Goal: Task Accomplishment & Management: Complete application form

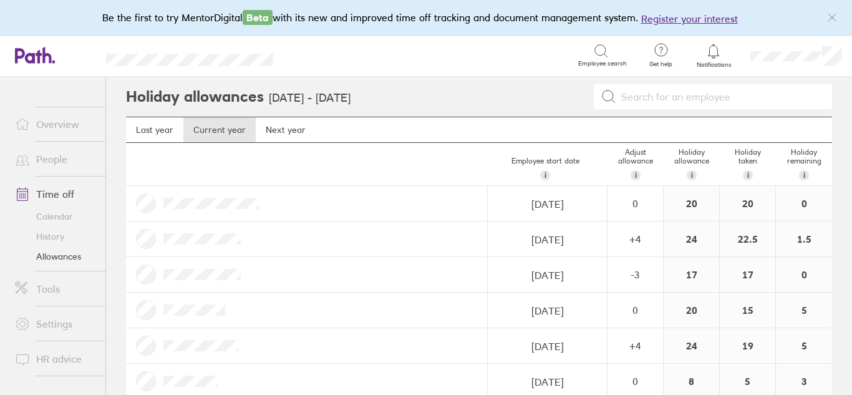
click at [48, 158] on link "People" at bounding box center [55, 159] width 100 height 25
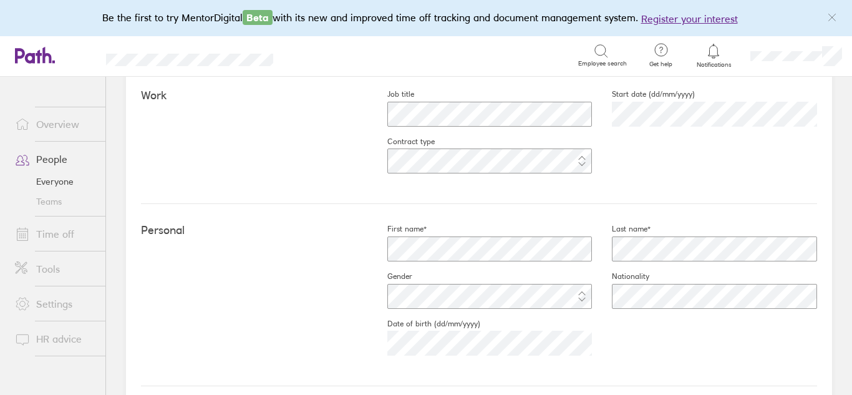
scroll to position [236, 0]
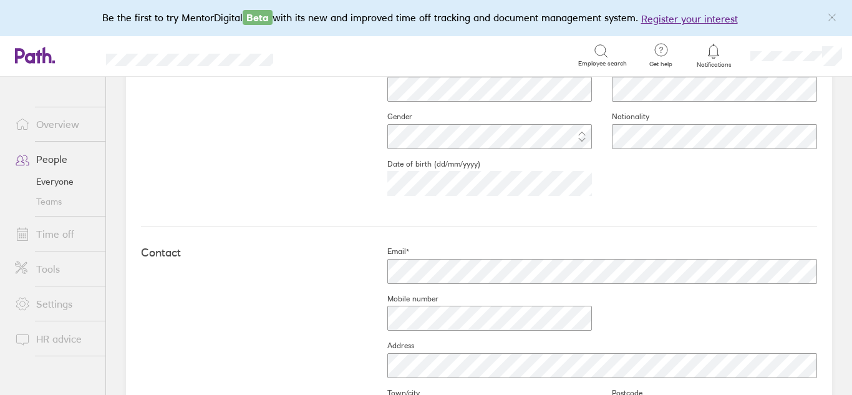
scroll to position [386, 0]
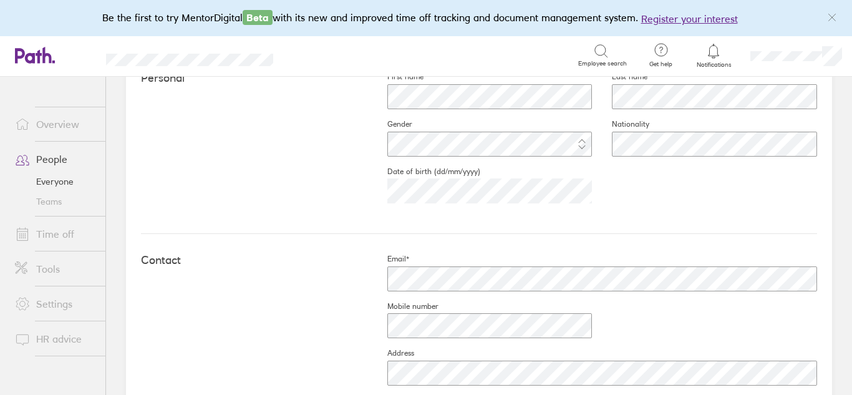
click at [47, 163] on link "People" at bounding box center [55, 159] width 100 height 25
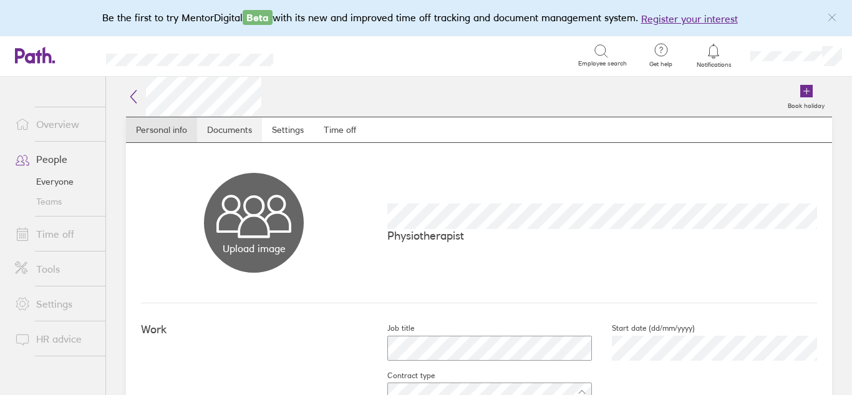
click at [223, 127] on link "Documents" at bounding box center [229, 129] width 65 height 25
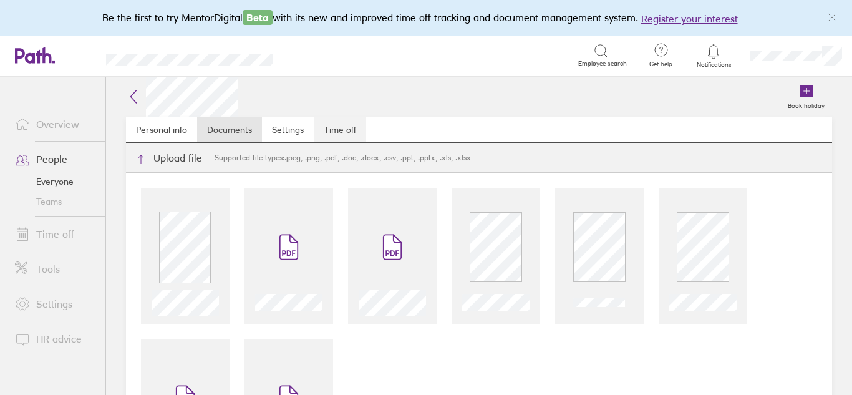
click at [339, 124] on link "Time off" at bounding box center [340, 129] width 52 height 25
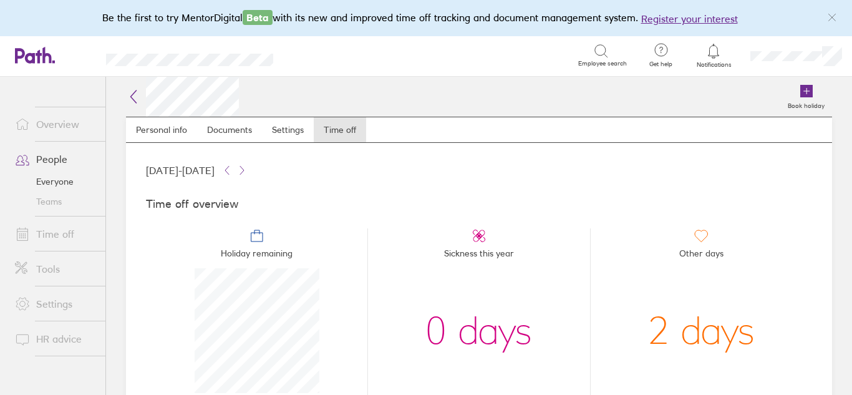
scroll to position [125, 125]
click at [158, 129] on link "Personal info" at bounding box center [161, 129] width 71 height 25
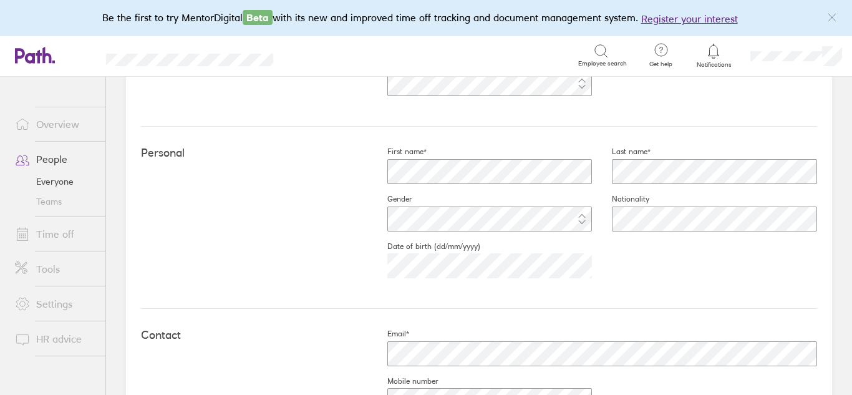
scroll to position [224, 0]
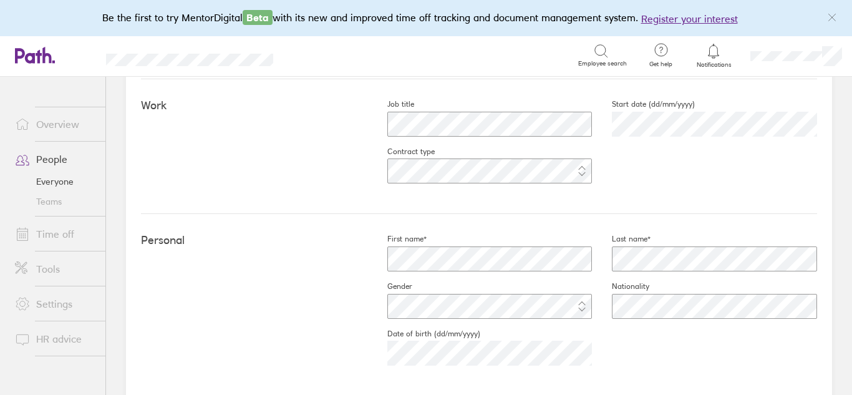
click at [294, 332] on div "Personal First name* Last name* Gender Nationality Date of birth (dd/mm/yyyy) 2…" at bounding box center [479, 305] width 676 height 182
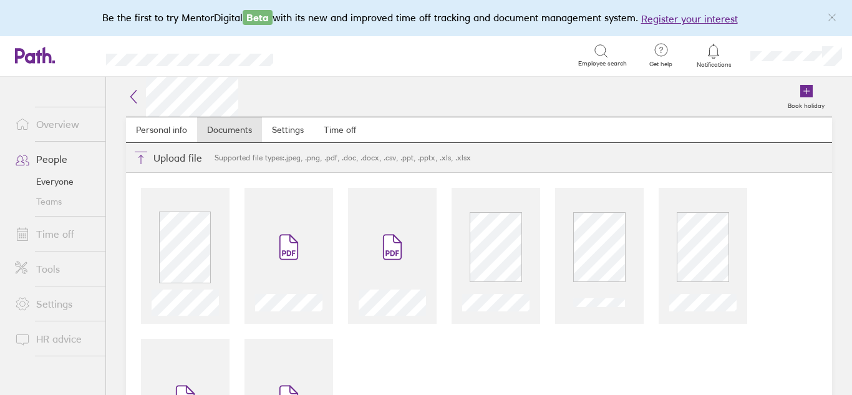
click at [56, 160] on link "People" at bounding box center [55, 159] width 100 height 25
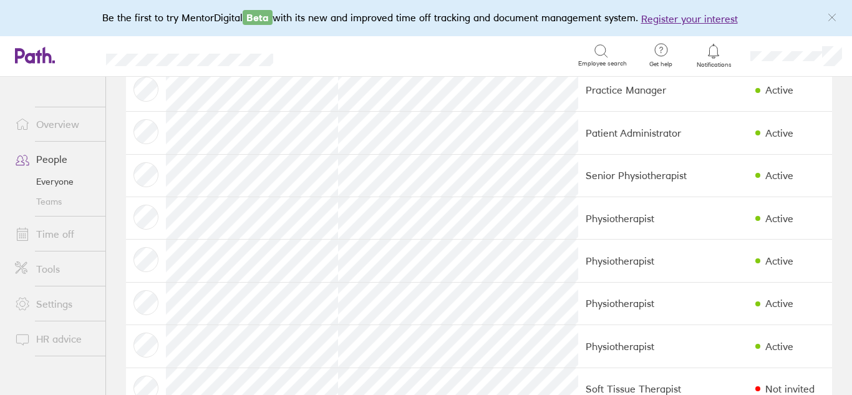
scroll to position [79, 0]
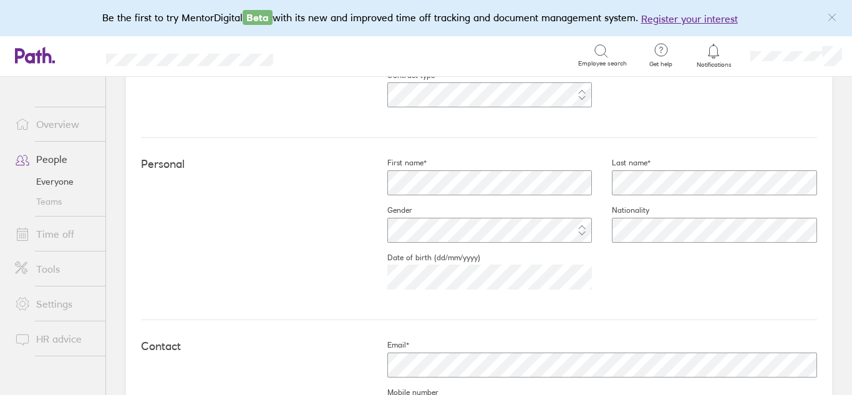
scroll to position [321, 0]
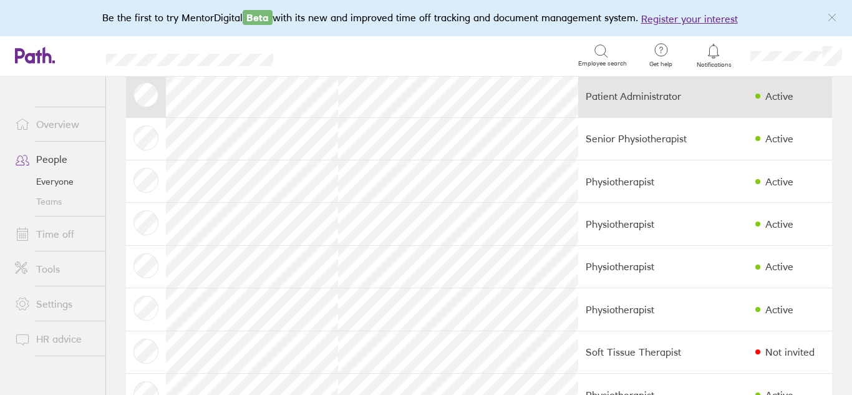
scroll to position [117, 0]
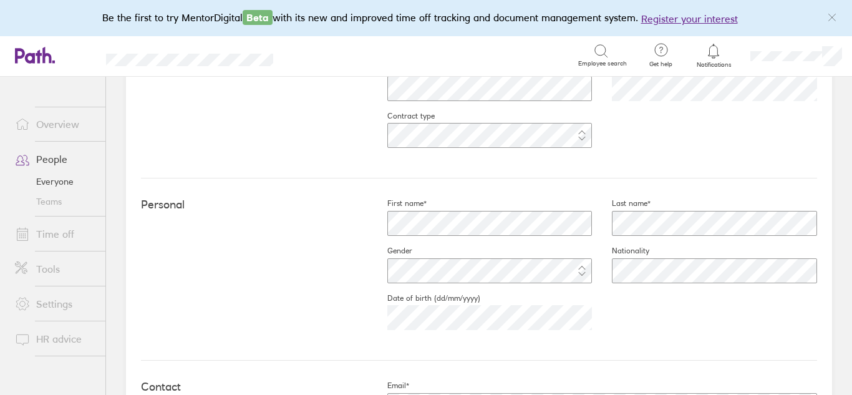
scroll to position [264, 0]
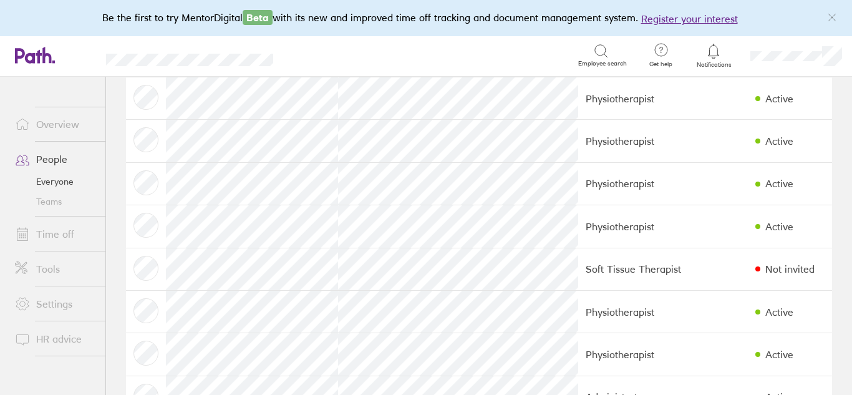
scroll to position [204, 0]
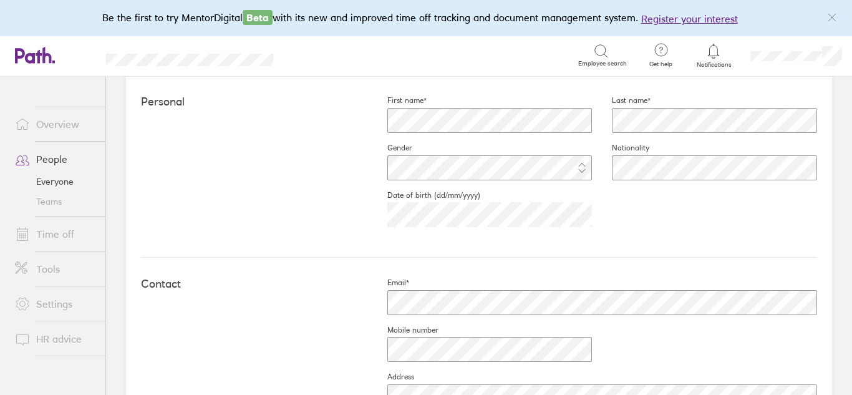
scroll to position [358, 0]
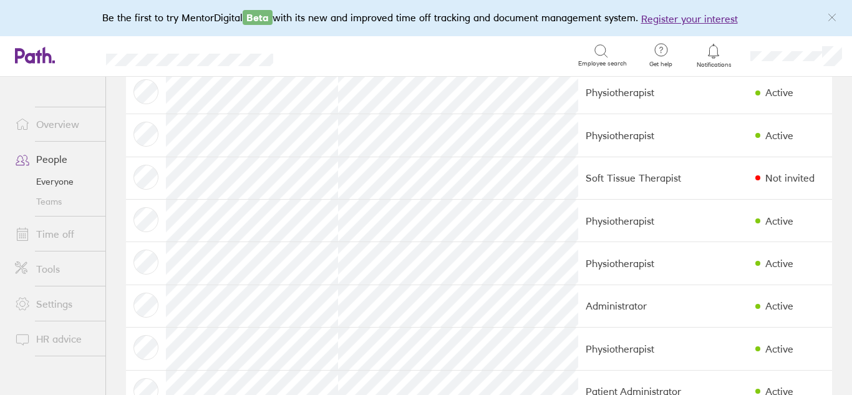
scroll to position [289, 0]
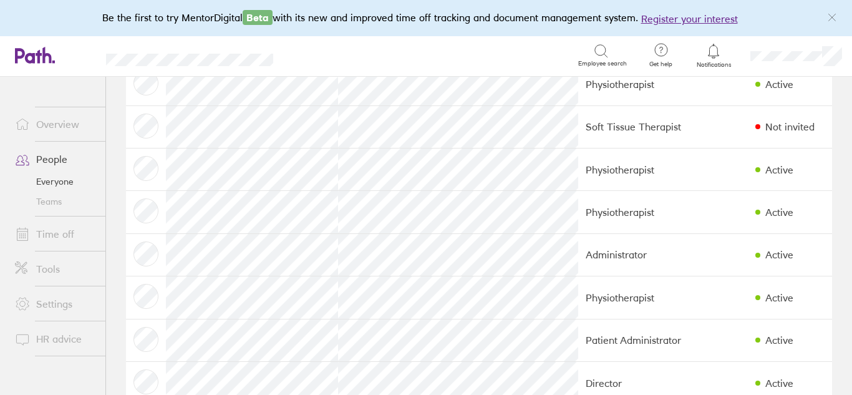
scroll to position [340, 0]
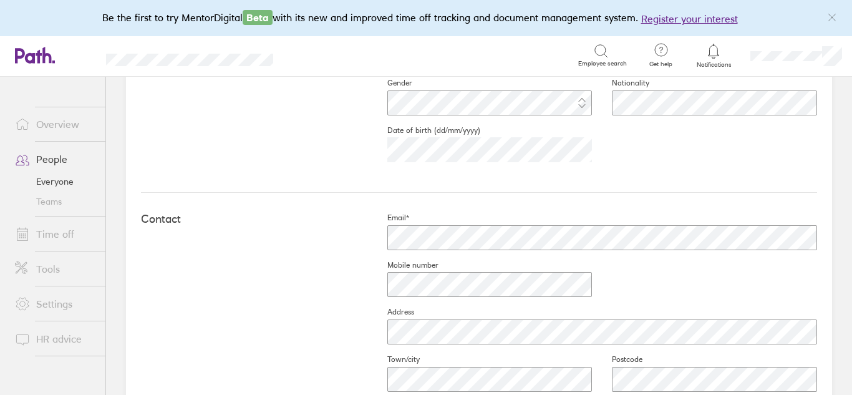
scroll to position [436, 0]
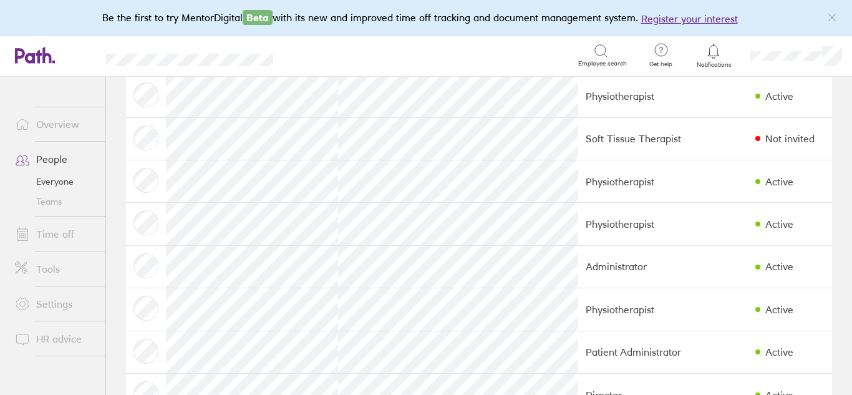
scroll to position [330, 0]
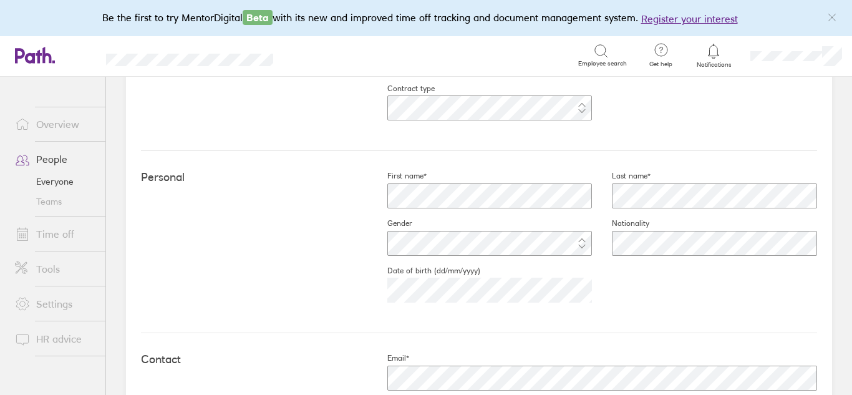
scroll to position [286, 0]
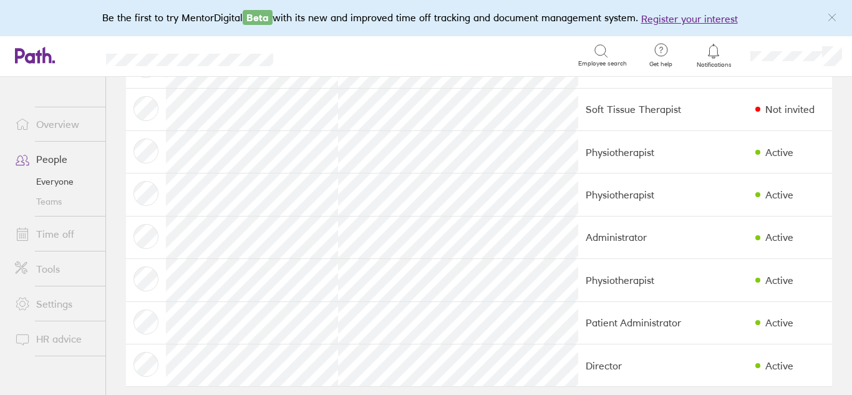
scroll to position [368, 0]
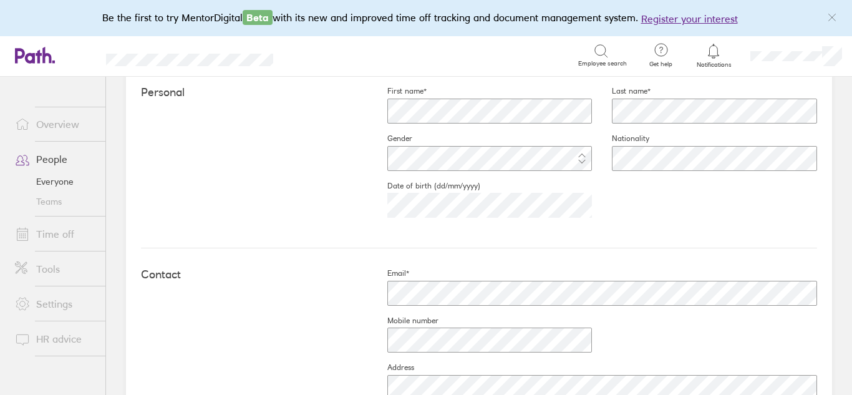
scroll to position [368, 0]
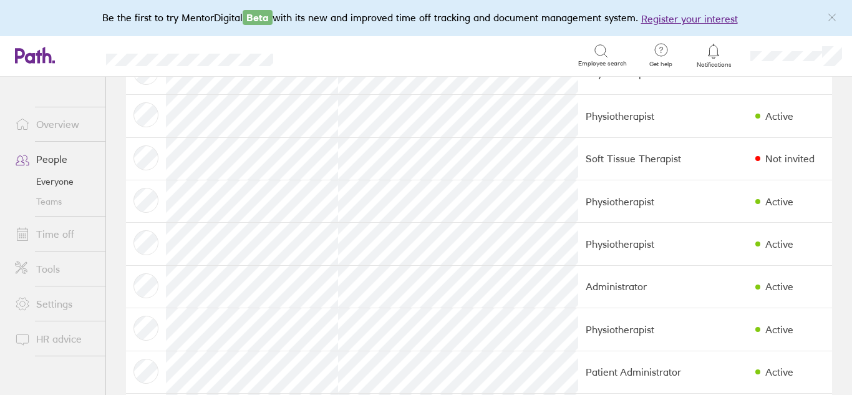
scroll to position [368, 0]
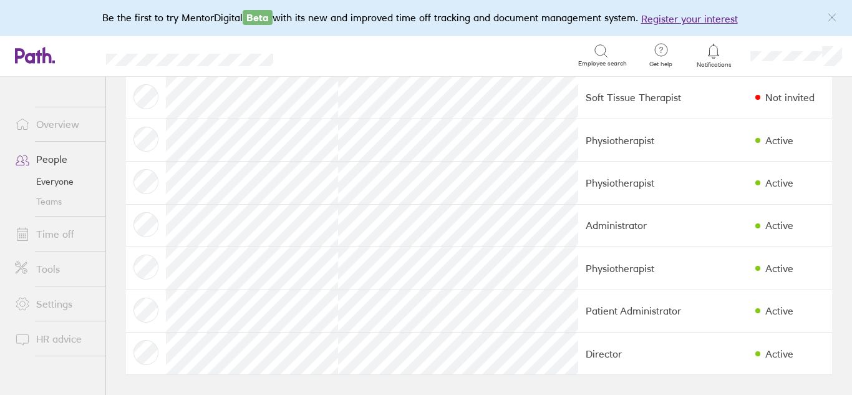
click at [49, 156] on link "People" at bounding box center [55, 159] width 100 height 25
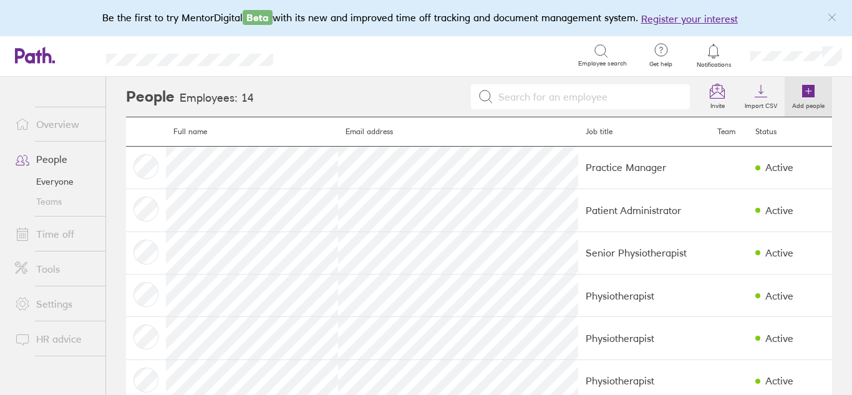
click at [809, 91] on icon at bounding box center [808, 91] width 6 height 0
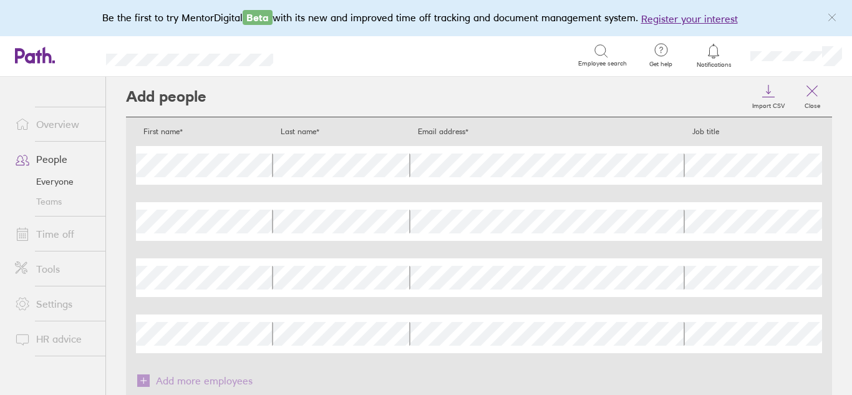
scroll to position [65, 0]
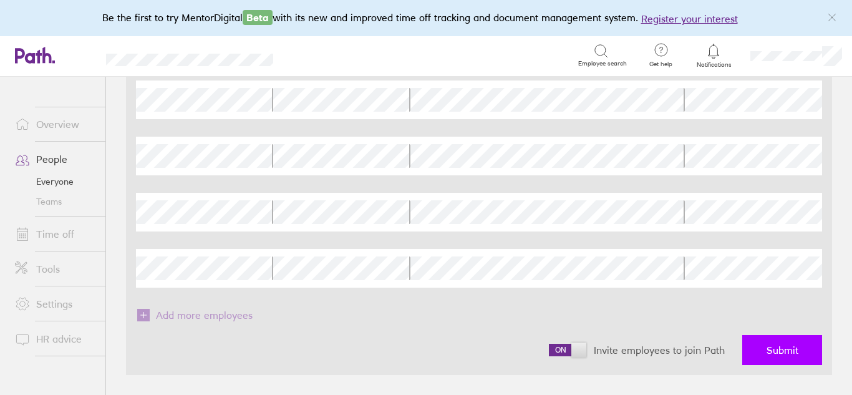
click at [783, 358] on button "Submit" at bounding box center [782, 350] width 80 height 30
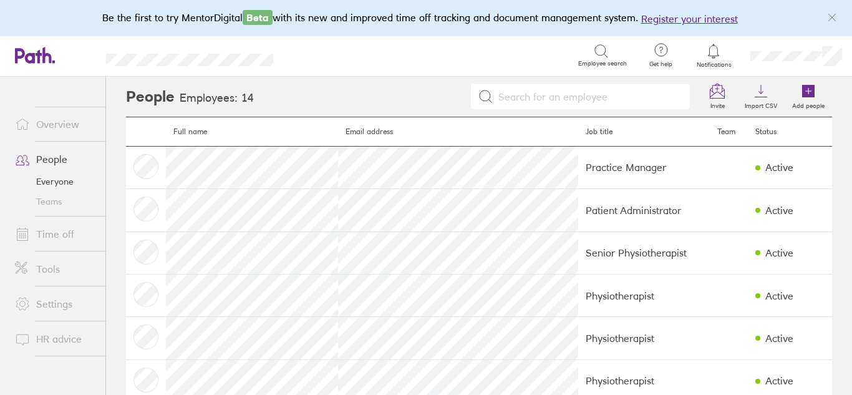
click at [55, 158] on link "People" at bounding box center [55, 159] width 100 height 25
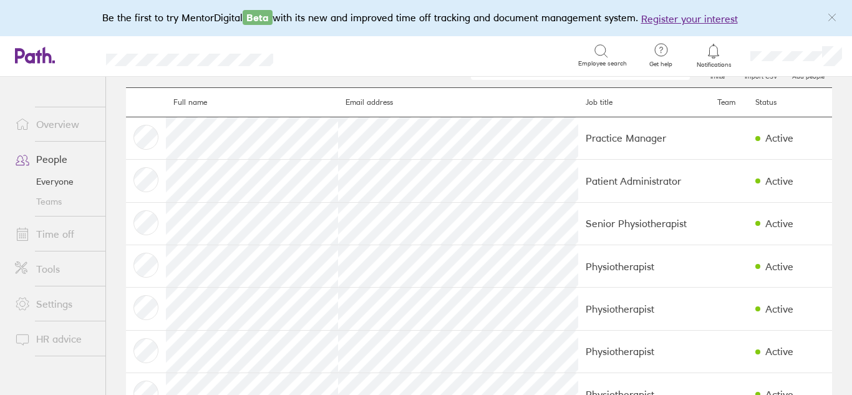
scroll to position [2, 0]
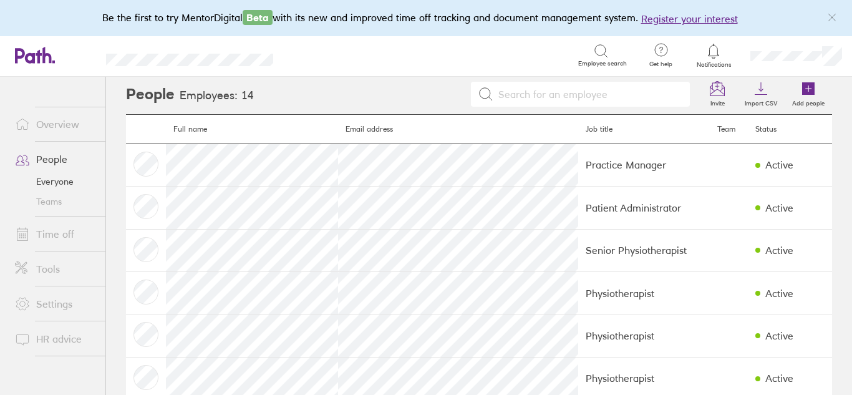
click at [65, 123] on link "Overview" at bounding box center [55, 124] width 100 height 25
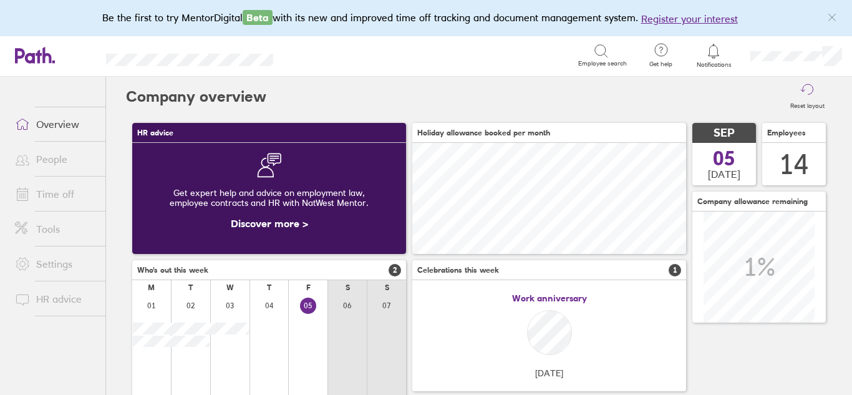
scroll to position [111, 274]
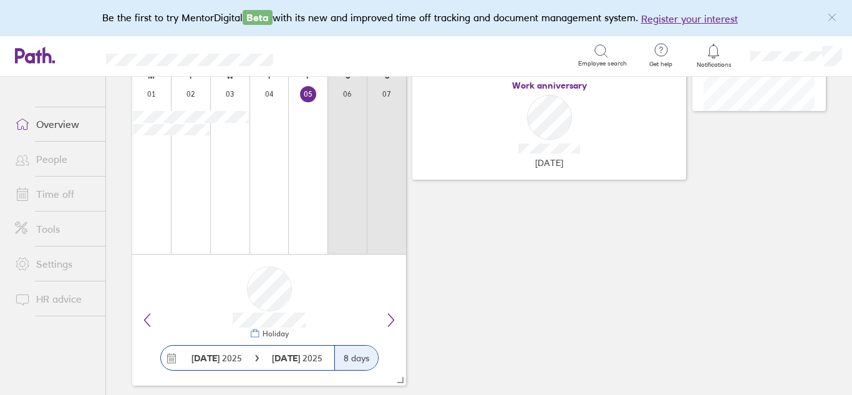
click at [295, 394] on main "HR advice Get expert help and advice on employment law, employee contracts and …" at bounding box center [479, 158] width 706 height 506
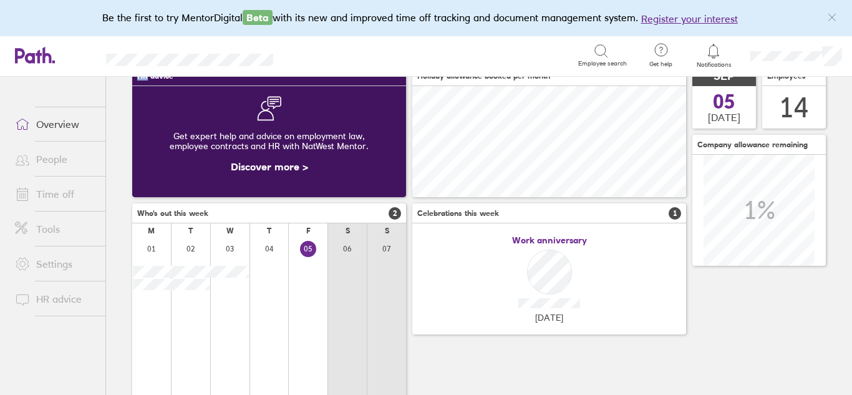
scroll to position [0, 0]
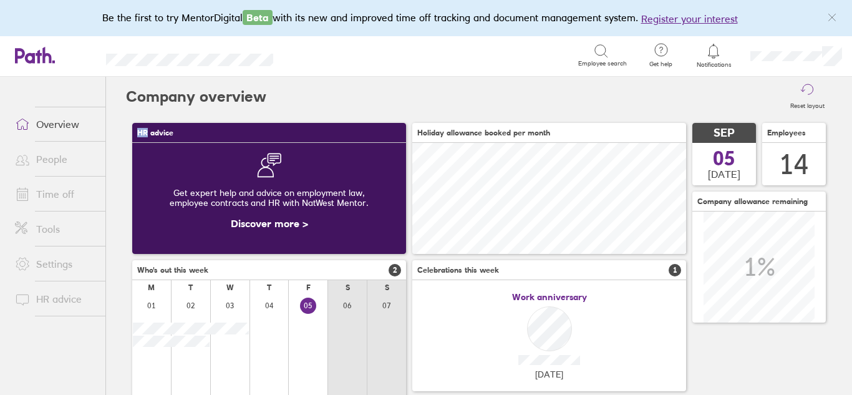
click at [704, 59] on div at bounding box center [713, 50] width 41 height 17
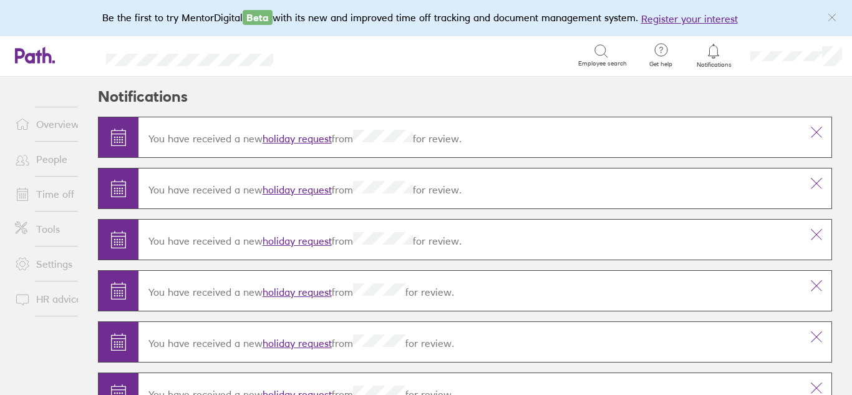
click at [47, 159] on link "People" at bounding box center [55, 159] width 100 height 25
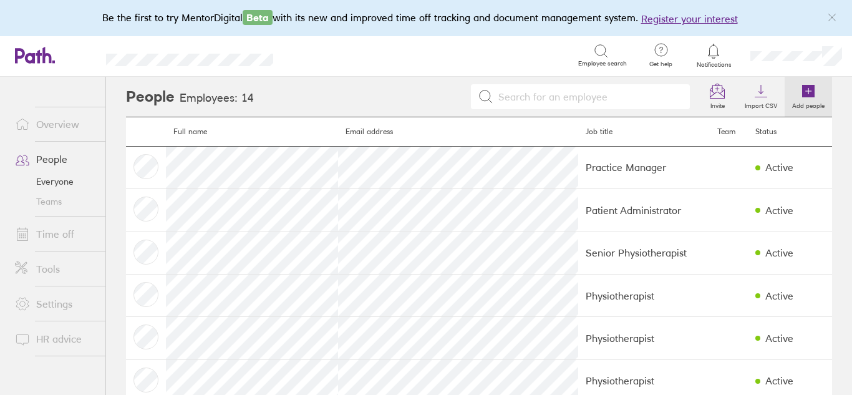
click at [807, 96] on icon at bounding box center [808, 91] width 12 height 12
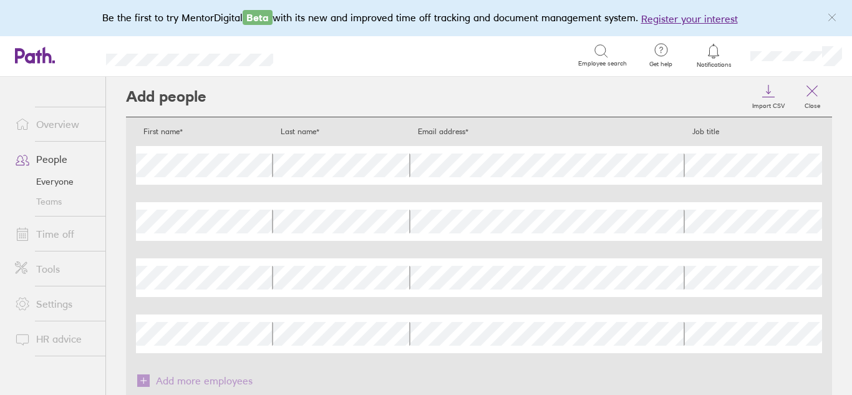
scroll to position [65, 0]
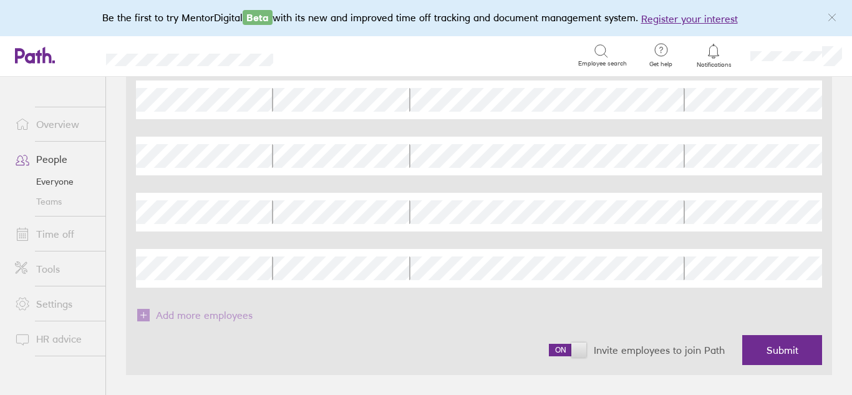
click at [560, 349] on span at bounding box center [567, 349] width 37 height 12
click at [549, 353] on input "checkbox" at bounding box center [549, 353] width 0 height 0
click at [782, 353] on span "Submit" at bounding box center [782, 349] width 32 height 11
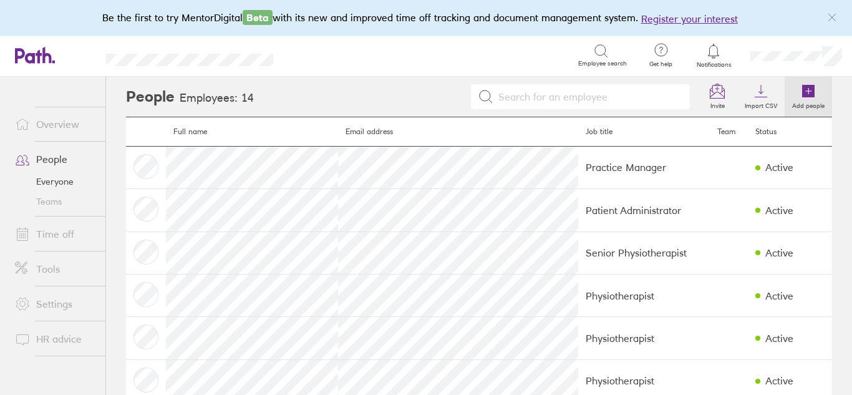
click at [813, 95] on icon at bounding box center [808, 91] width 12 height 12
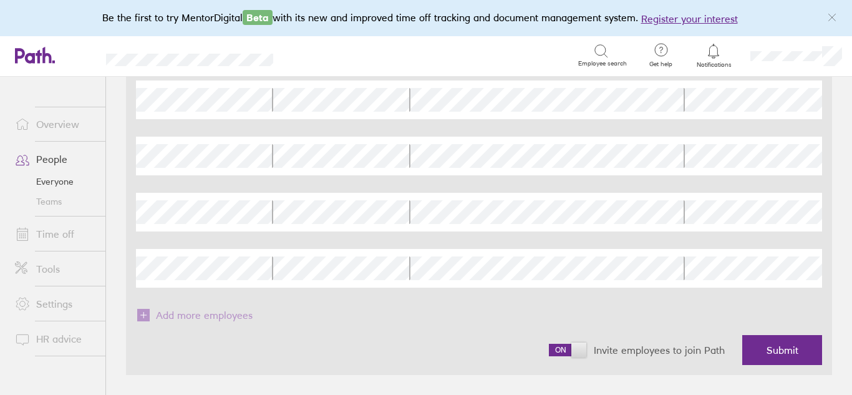
scroll to position [60, 0]
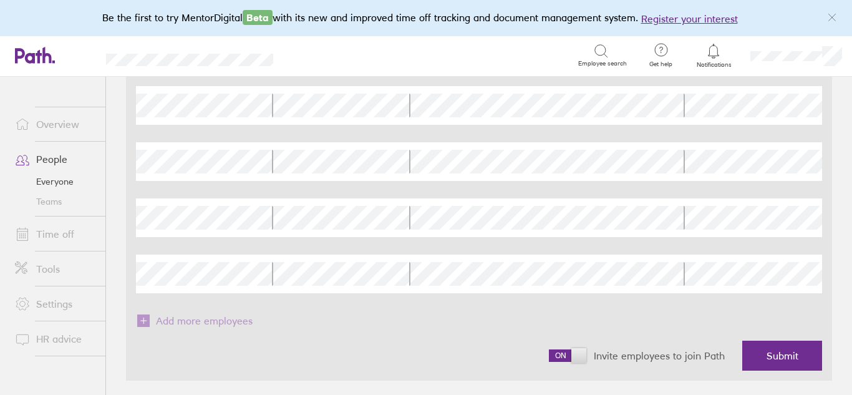
click at [560, 358] on span at bounding box center [567, 355] width 37 height 12
click at [549, 358] on input "checkbox" at bounding box center [549, 358] width 0 height 0
click at [313, 344] on div "Invite employees to join Path Submit" at bounding box center [479, 355] width 686 height 50
click at [795, 362] on button "Submit" at bounding box center [782, 355] width 80 height 30
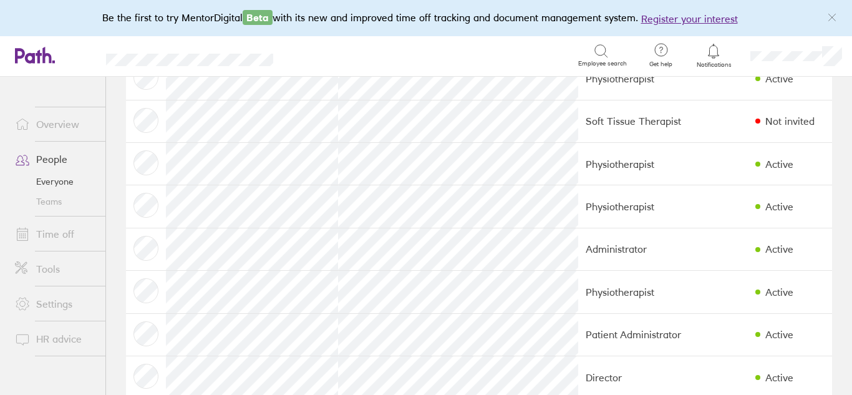
scroll to position [368, 0]
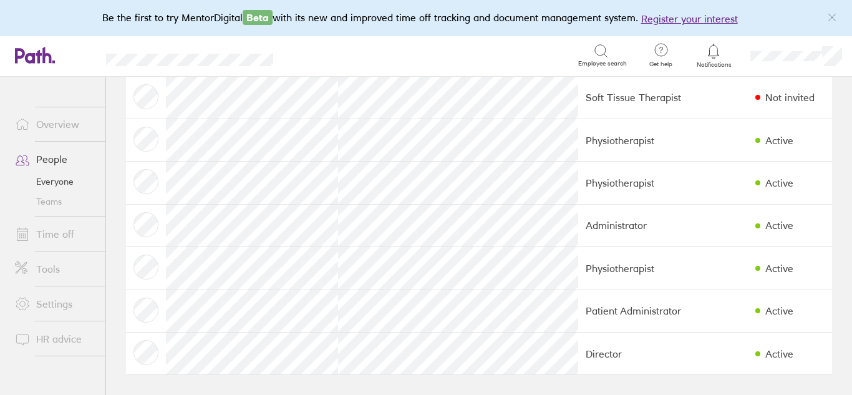
click at [55, 272] on link "Tools" at bounding box center [55, 268] width 100 height 25
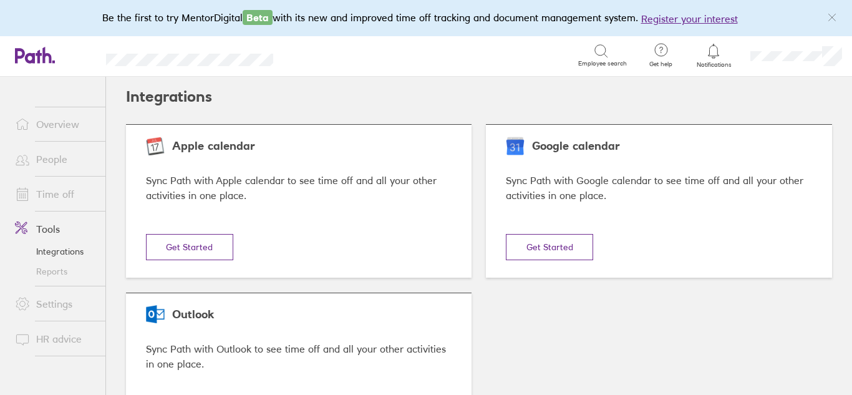
scroll to position [79, 0]
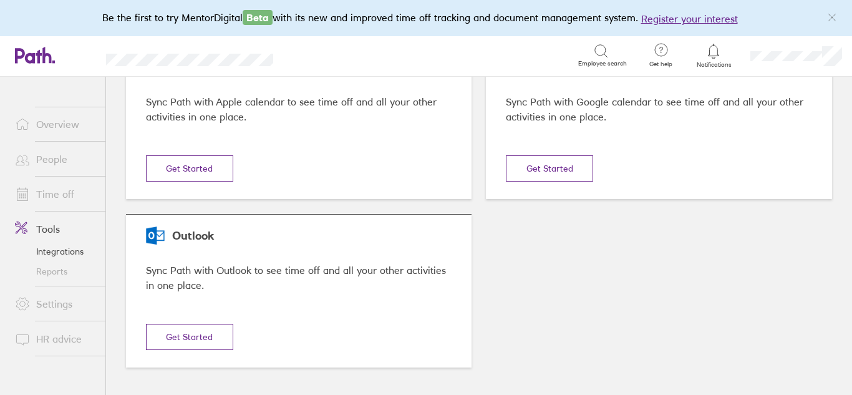
click at [65, 304] on link "Settings" at bounding box center [55, 303] width 100 height 25
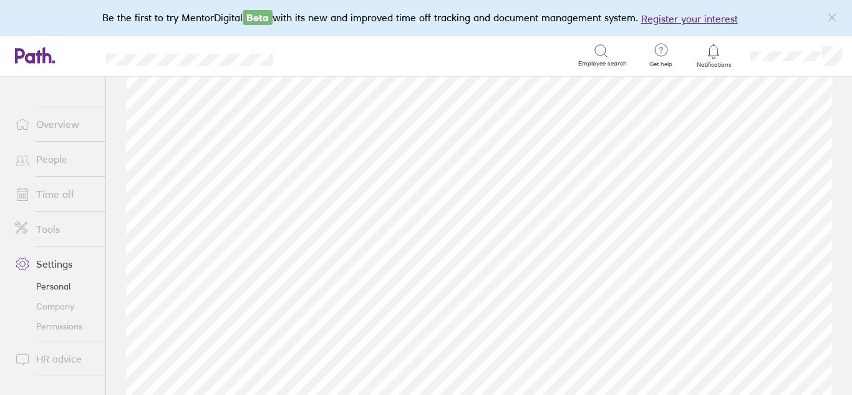
scroll to position [75, 0]
click at [67, 327] on link "Permissions" at bounding box center [55, 326] width 100 height 20
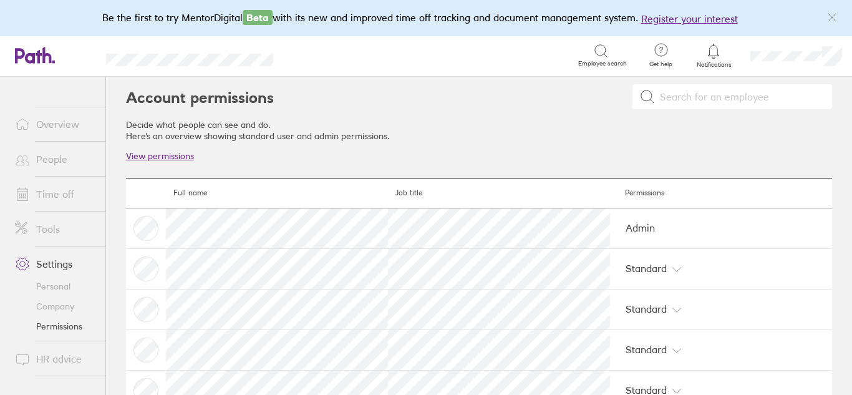
click at [47, 158] on link "People" at bounding box center [55, 159] width 100 height 25
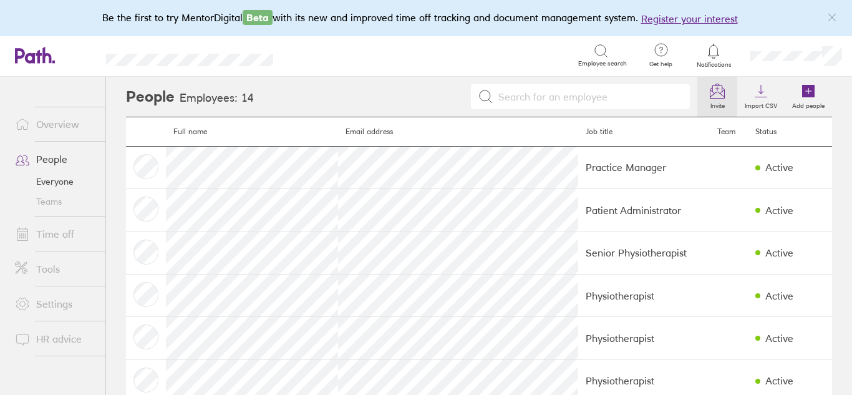
click at [721, 91] on icon at bounding box center [716, 91] width 15 height 15
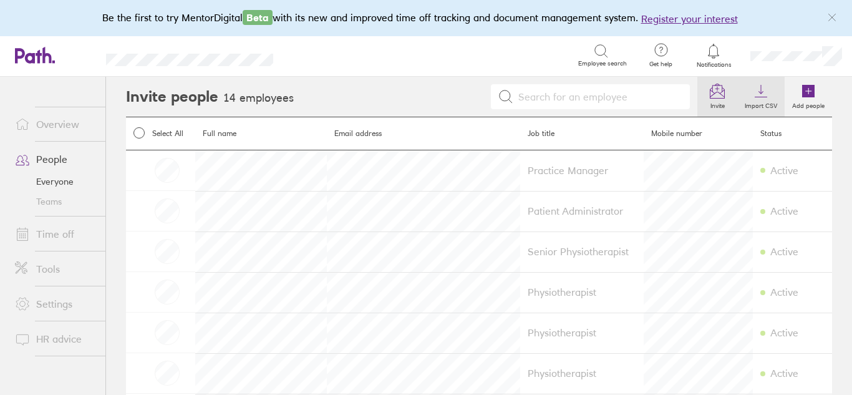
click at [768, 107] on label "Import CSV" at bounding box center [760, 103] width 47 height 11
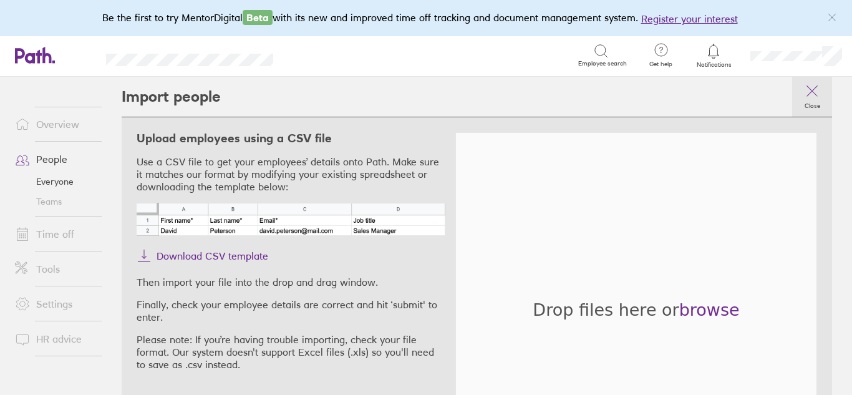
click at [814, 90] on icon at bounding box center [811, 91] width 15 height 15
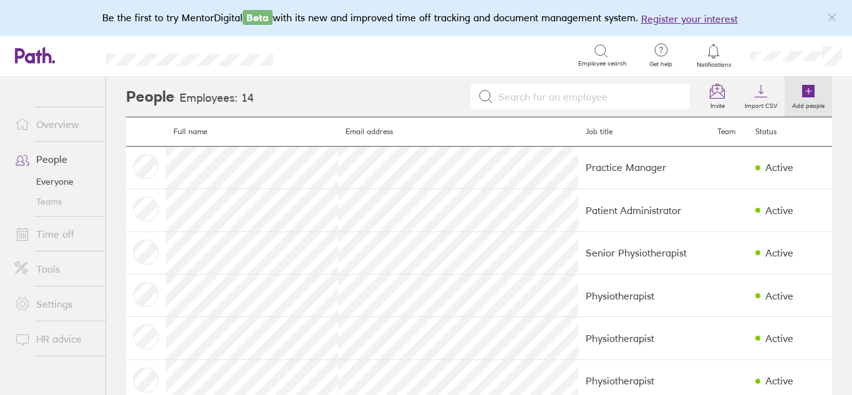
click at [801, 102] on label "Add people" at bounding box center [807, 103] width 47 height 11
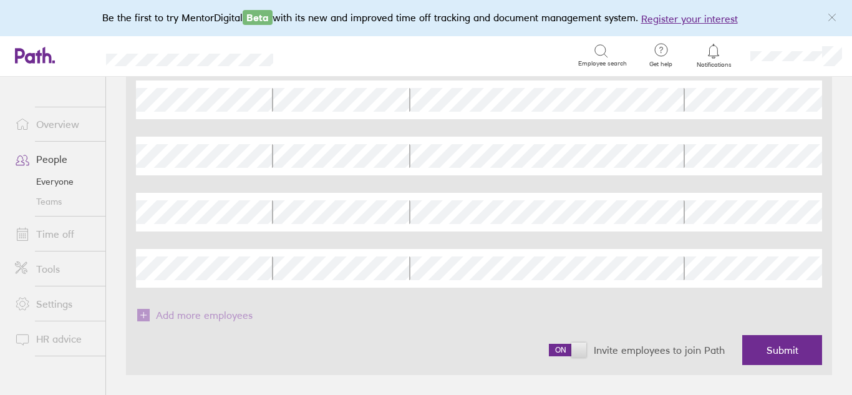
scroll to position [62, 0]
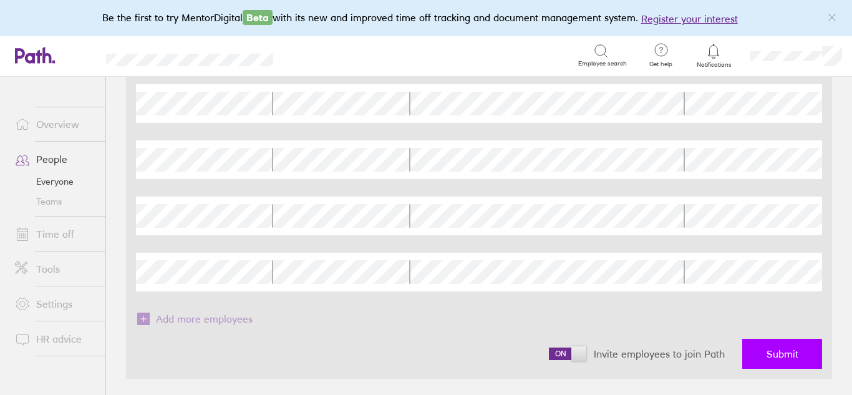
click at [778, 355] on span "Submit" at bounding box center [782, 353] width 32 height 11
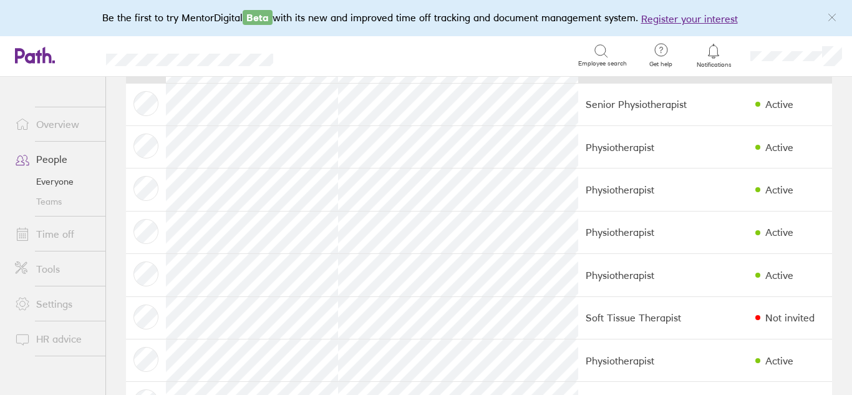
scroll to position [149, 0]
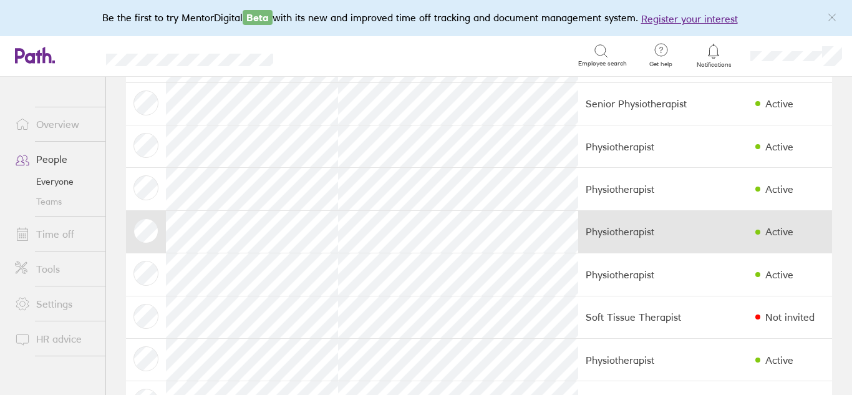
click at [141, 229] on td at bounding box center [146, 231] width 40 height 42
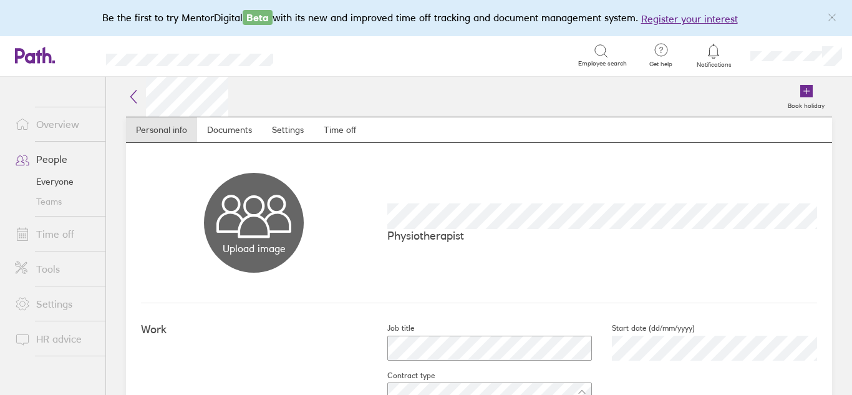
click at [245, 221] on button "Choose files" at bounding box center [254, 223] width 100 height 100
type input "C:\fakepath\[PERSON_NAME] Photo.jpg"
click at [54, 180] on link "Everyone" at bounding box center [55, 181] width 100 height 20
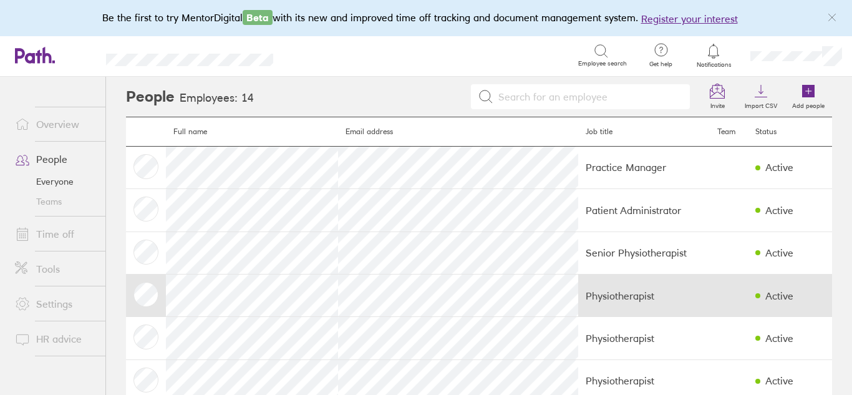
click at [143, 292] on td at bounding box center [146, 295] width 40 height 42
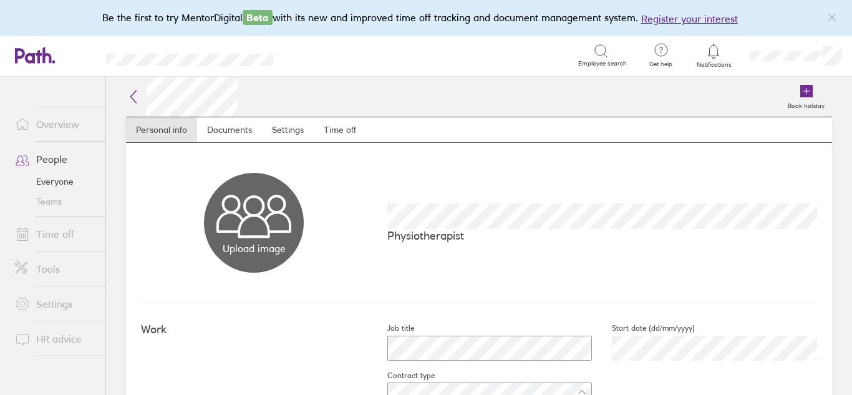
click at [258, 234] on button "Choose files" at bounding box center [254, 223] width 100 height 100
type input "C:\fakepath\009_AGP_RECOVER_PHYSIO_HEADSHOTS_2025_FINAL.jpg"
click at [272, 220] on button "Choose files" at bounding box center [254, 223] width 100 height 100
click at [56, 160] on link "People" at bounding box center [55, 159] width 100 height 25
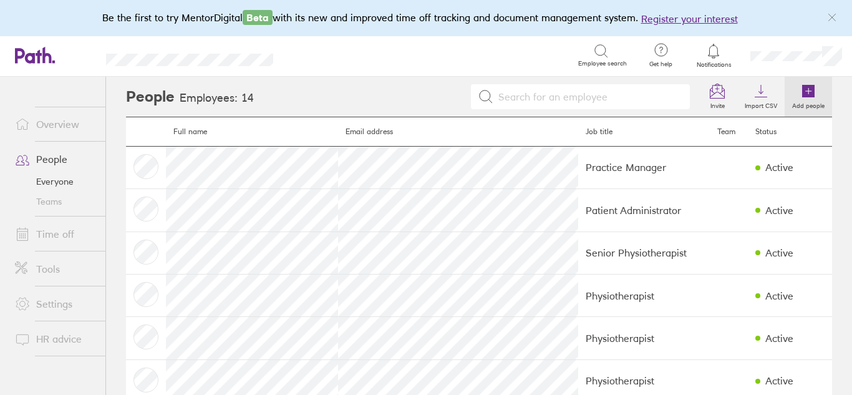
click at [802, 95] on icon at bounding box center [808, 91] width 12 height 12
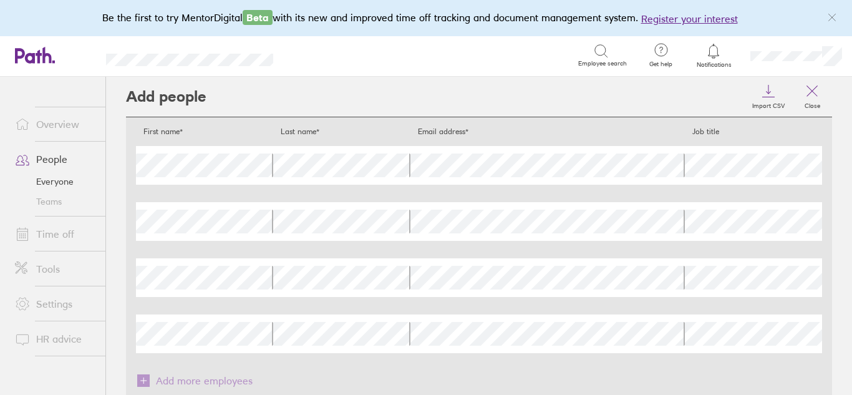
click at [418, 250] on div "First name* Last name* Email address* Job title First name Last name Email addr…" at bounding box center [479, 240] width 686 height 226
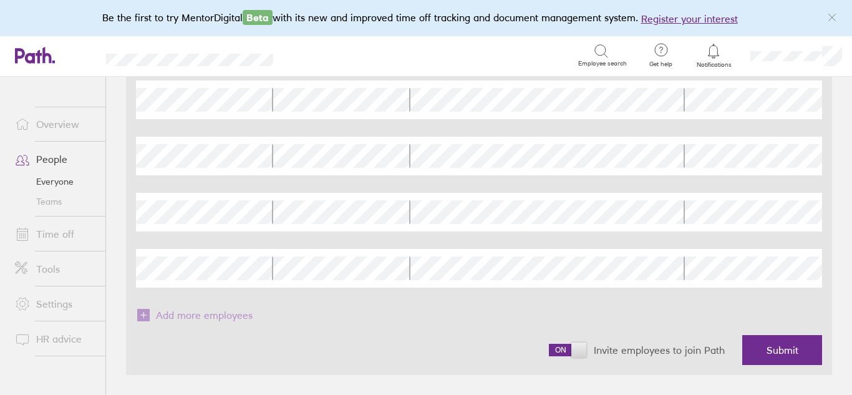
click at [415, 329] on div "Invite employees to join Path Submit" at bounding box center [479, 350] width 686 height 50
click at [560, 349] on span at bounding box center [567, 349] width 37 height 12
click at [549, 353] on input "checkbox" at bounding box center [549, 353] width 0 height 0
click at [657, 295] on div "First name* Last name* Email address* Job title First name Last name Email addr…" at bounding box center [479, 193] width 686 height 263
click at [786, 353] on span "Submit" at bounding box center [782, 349] width 32 height 11
